Goal: Book appointment/travel/reservation

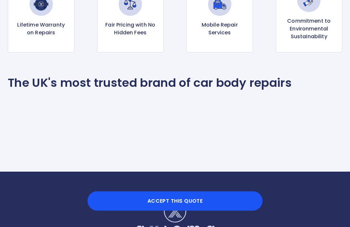
scroll to position [568, 0]
click at [161, 211] on button "Accept this Quote" at bounding box center [175, 201] width 175 height 19
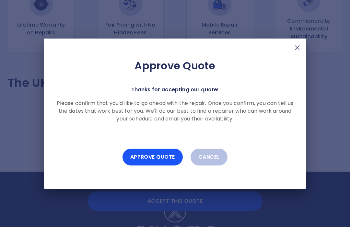
click at [144, 165] on button "Approve Quote" at bounding box center [153, 157] width 60 height 17
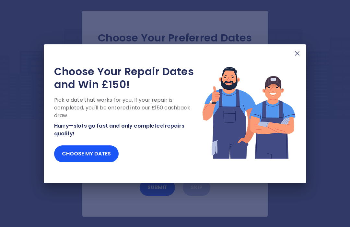
click at [77, 162] on button "Choose my dates" at bounding box center [86, 154] width 65 height 17
click at [73, 162] on button "Choose my dates" at bounding box center [86, 154] width 65 height 17
click at [78, 162] on button "Choose my dates" at bounding box center [86, 154] width 65 height 17
click at [76, 162] on button "Choose my dates" at bounding box center [86, 154] width 65 height 17
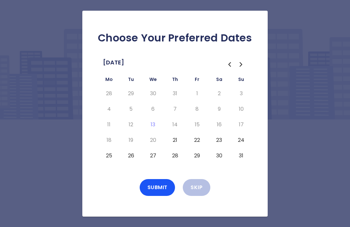
click at [217, 146] on button "23" at bounding box center [219, 140] width 12 height 10
click at [156, 196] on button "Submit" at bounding box center [158, 187] width 36 height 17
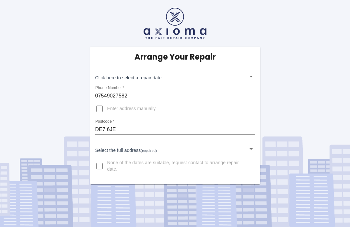
click at [249, 74] on body "Arrange Your Repair Click here to select a repair date ​ Phone Number   * 07549…" at bounding box center [175, 113] width 350 height 227
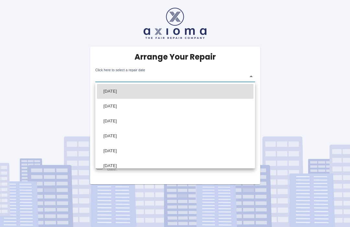
click at [111, 92] on li "[DATE]" at bounding box center [175, 91] width 157 height 15
type input "[DATE]T00:00:00.000Z"
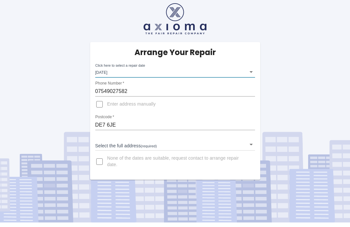
scroll to position [22, 0]
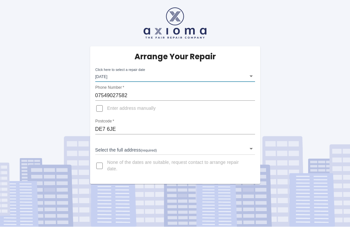
click at [247, 125] on body "Arrange Your Repair Click here to select a repair date [DATE] [DATE]T00:00:00.0…" at bounding box center [175, 113] width 350 height 227
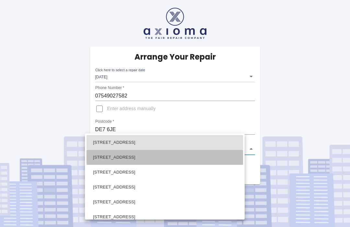
click at [99, 155] on li "[STREET_ADDRESS]" at bounding box center [165, 157] width 157 height 15
type input "[STREET_ADDRESS]"
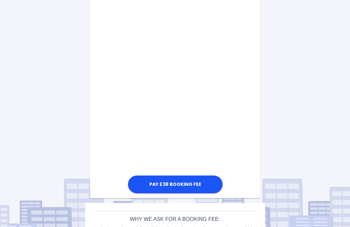
scroll to position [369, 0]
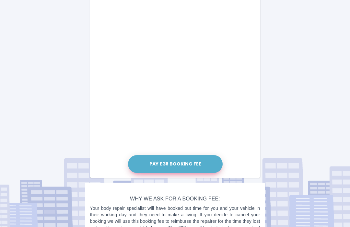
click at [157, 165] on button "Pay £38 Booking Fee" at bounding box center [175, 165] width 95 height 18
